Goal: Check status: Check status

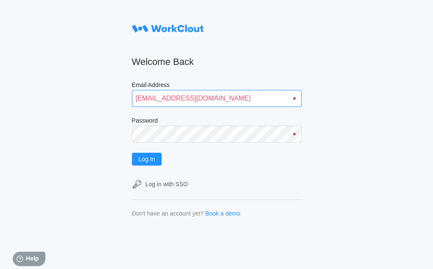
type input "quadristi@simcona.com"
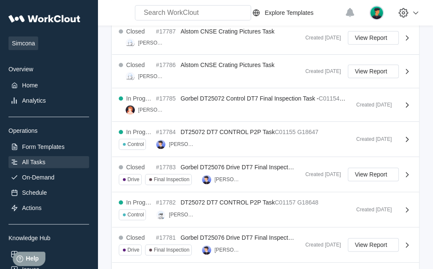
scroll to position [360, 0]
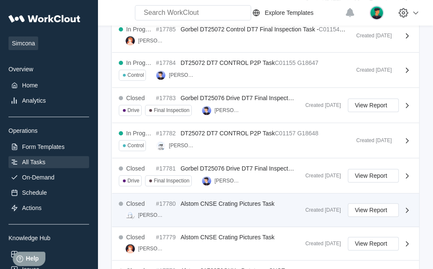
scroll to position [360, 0]
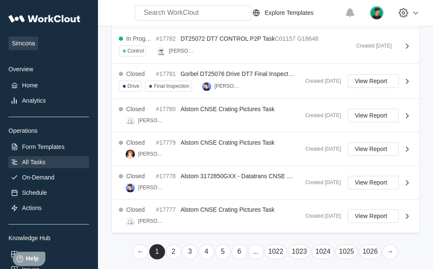
click at [301, 247] on link "1023" at bounding box center [299, 251] width 23 height 15
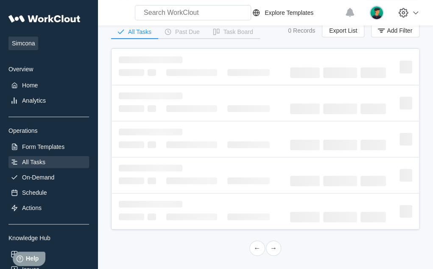
scroll to position [382, 0]
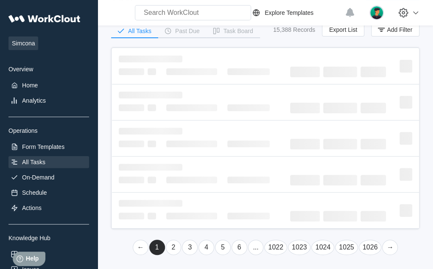
scroll to position [369, 0]
